Goal: Book appointment/travel/reservation

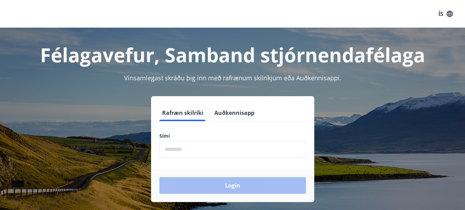
click at [227, 152] on input "phone" at bounding box center [232, 149] width 146 height 17
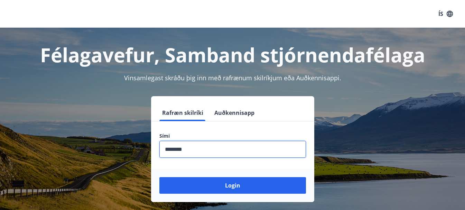
type input "********"
click at [159, 177] on button "Login" at bounding box center [232, 185] width 146 height 17
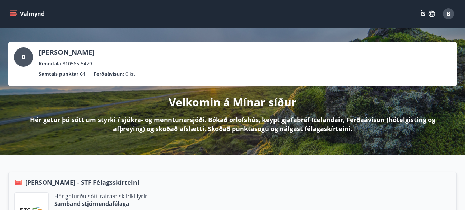
click at [13, 11] on icon "menu" at bounding box center [13, 13] width 7 height 7
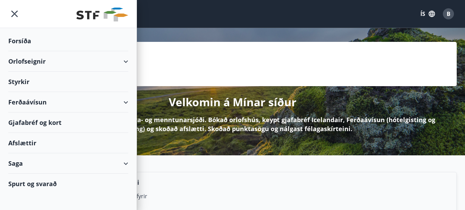
click at [43, 64] on div "Orlofseignir" at bounding box center [68, 61] width 120 height 20
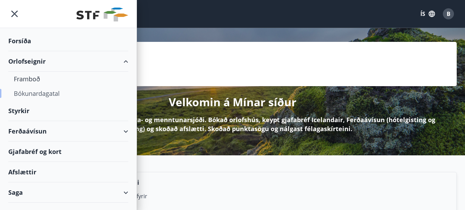
click at [36, 92] on div "Bókunardagatal" at bounding box center [68, 93] width 109 height 15
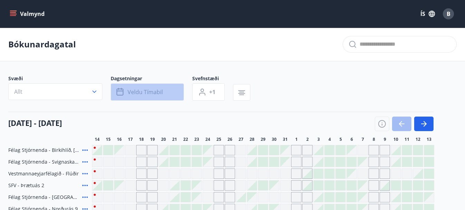
click at [154, 88] on span "Veldu tímabil" at bounding box center [144, 92] width 35 height 8
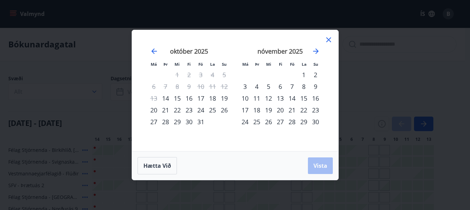
click at [164, 109] on div "21" at bounding box center [166, 110] width 12 height 12
click at [178, 110] on div "22" at bounding box center [177, 110] width 12 height 12
click at [320, 167] on span "Vista" at bounding box center [320, 166] width 14 height 8
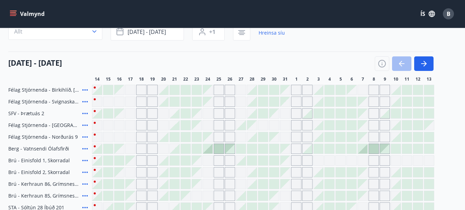
scroll to position [22, 0]
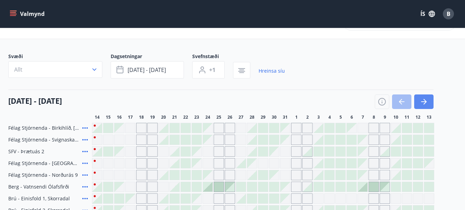
click at [421, 101] on icon "button" at bounding box center [423, 101] width 8 height 8
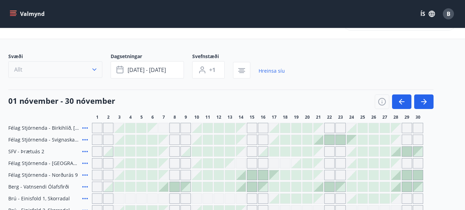
click at [91, 68] on icon "button" at bounding box center [94, 69] width 7 height 7
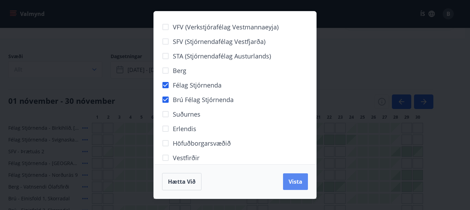
click at [286, 184] on button "Vista" at bounding box center [295, 181] width 25 height 17
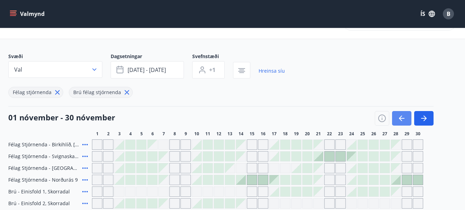
click at [401, 119] on icon "button" at bounding box center [401, 118] width 8 height 8
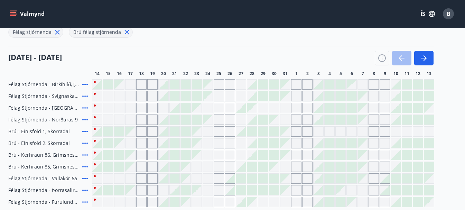
scroll to position [91, 0]
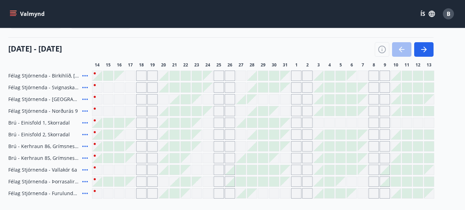
click at [19, 14] on button "Valmynd" at bounding box center [27, 14] width 39 height 12
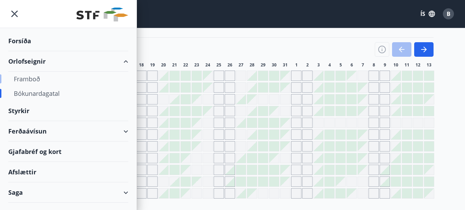
click at [26, 78] on div "Framboð" at bounding box center [68, 79] width 109 height 15
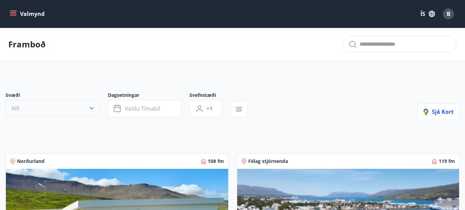
click at [66, 110] on button "Allt" at bounding box center [53, 108] width 94 height 17
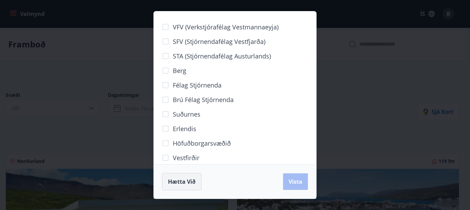
click at [183, 180] on span "Hætta við" at bounding box center [182, 182] width 28 height 8
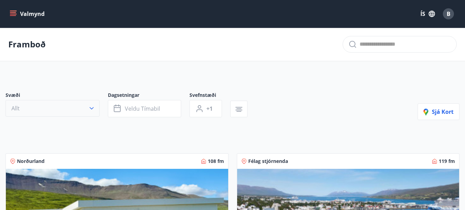
click at [89, 106] on icon "button" at bounding box center [91, 108] width 7 height 7
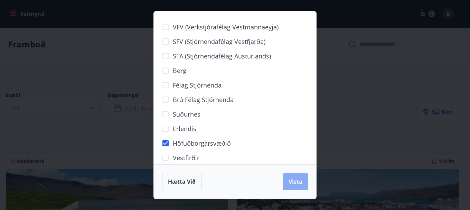
click at [297, 185] on button "Vista" at bounding box center [295, 181] width 25 height 17
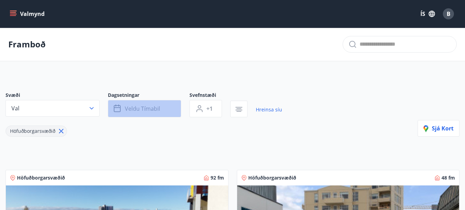
click at [152, 108] on span "Veldu tímabil" at bounding box center [142, 109] width 35 height 8
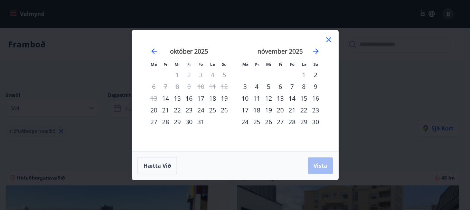
click at [164, 108] on div "21" at bounding box center [166, 110] width 12 height 12
click at [178, 110] on div "22" at bounding box center [177, 110] width 12 height 12
click at [315, 163] on span "Vista" at bounding box center [320, 166] width 14 height 8
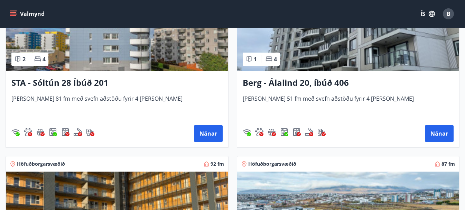
scroll to position [192, 0]
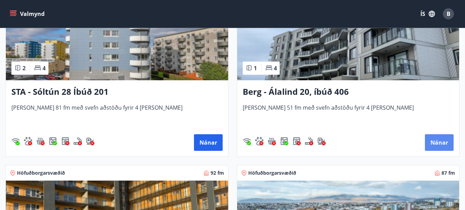
click at [442, 144] on button "Nánar" at bounding box center [439, 142] width 29 height 17
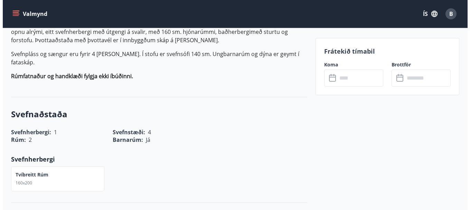
scroll to position [234, 0]
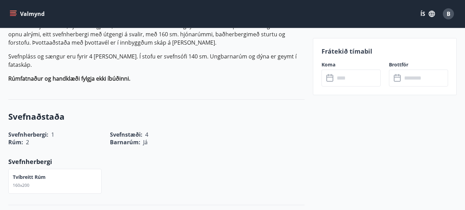
click at [357, 79] on input "text" at bounding box center [357, 77] width 46 height 17
